Goal: Information Seeking & Learning: Learn about a topic

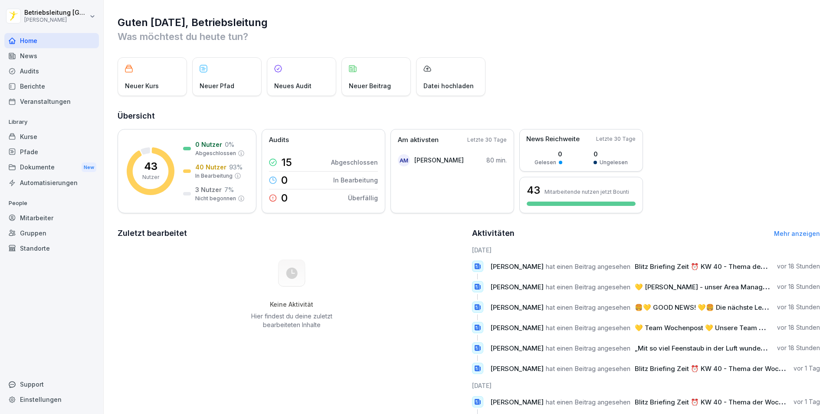
click at [34, 51] on div "News" at bounding box center [51, 55] width 95 height 15
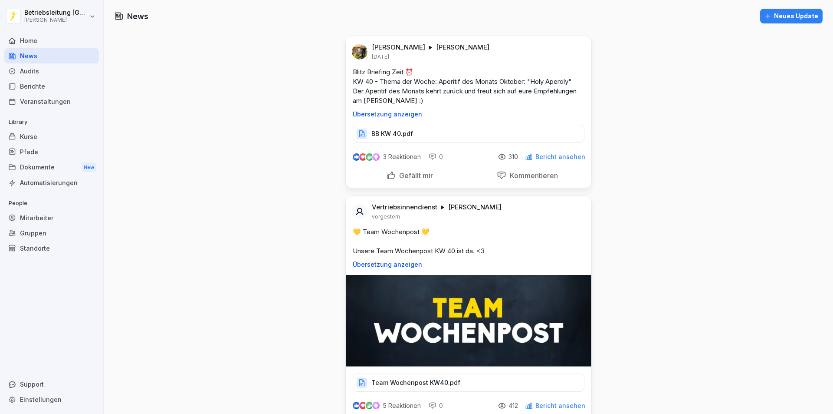
click at [53, 40] on div "Home" at bounding box center [51, 40] width 95 height 15
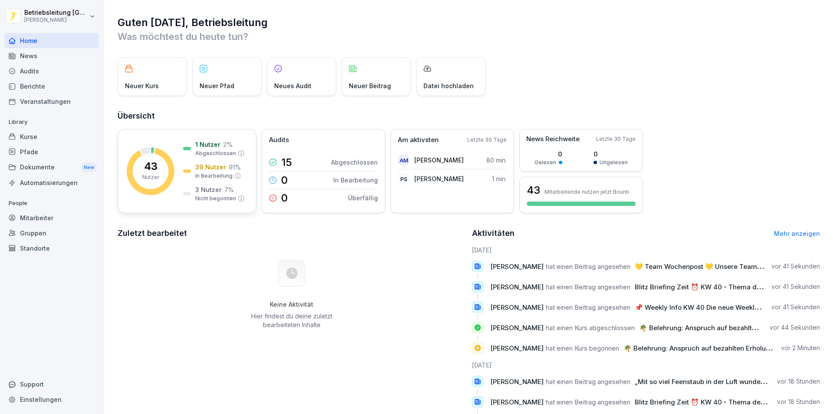
click at [204, 164] on p "39 Nutzer" at bounding box center [210, 166] width 31 height 9
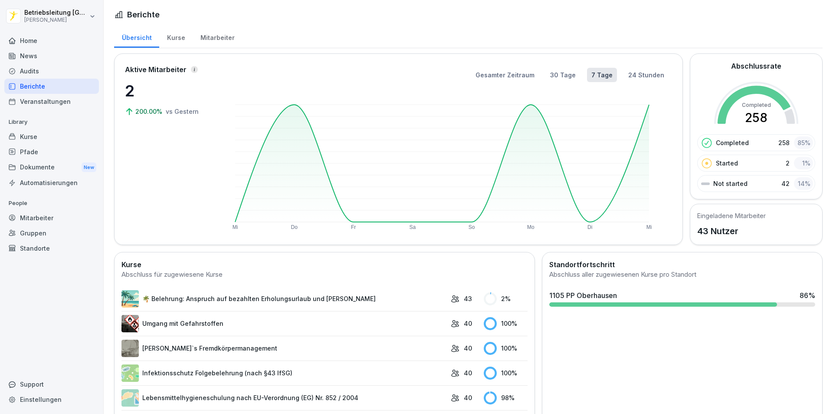
click at [280, 299] on link "🌴 Belehrung: Anspruch auf bezahlten Erholungsurlaub und [PERSON_NAME]" at bounding box center [284, 298] width 325 height 17
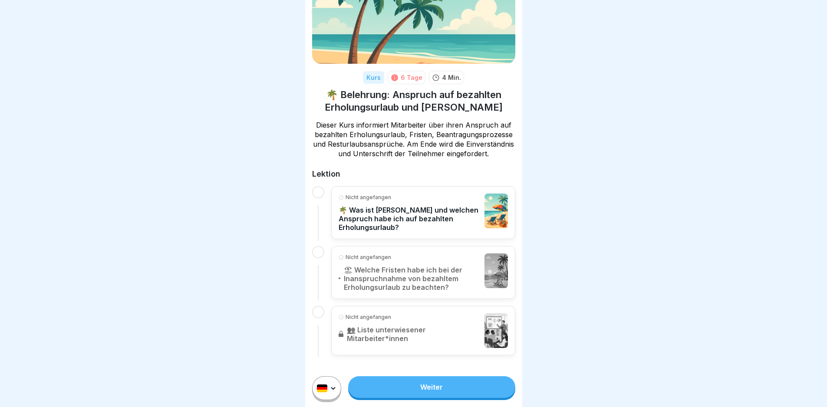
scroll to position [7, 0]
